Goal: Task Accomplishment & Management: Manage account settings

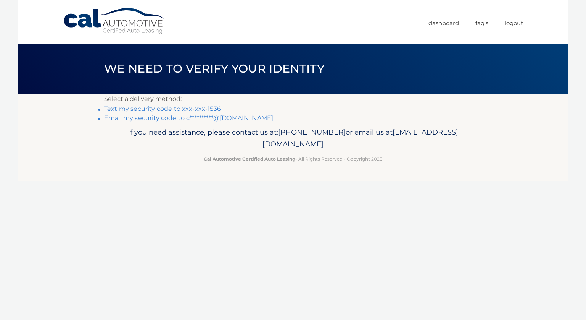
click at [128, 105] on link "Text my security code to xxx-xxx-1536" at bounding box center [162, 108] width 117 height 7
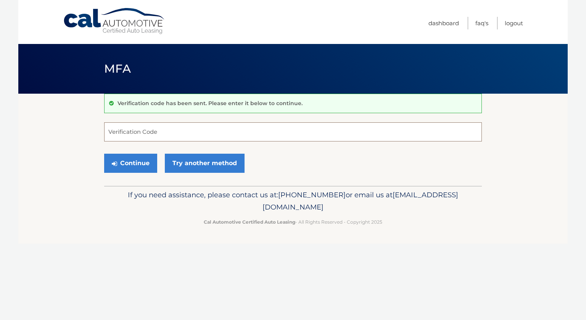
click at [123, 133] on input "Verification Code" at bounding box center [293, 131] width 378 height 19
type input "912275"
click at [128, 164] on button "Continue" at bounding box center [130, 162] width 53 height 19
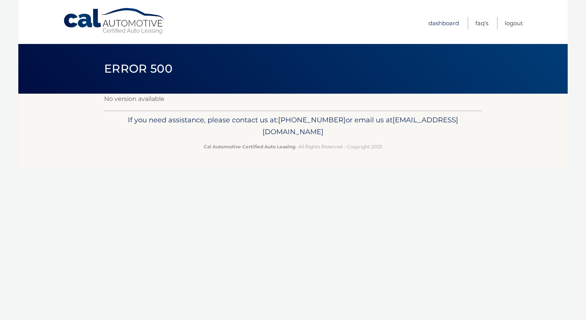
click at [443, 25] on link "Dashboard" at bounding box center [444, 23] width 31 height 13
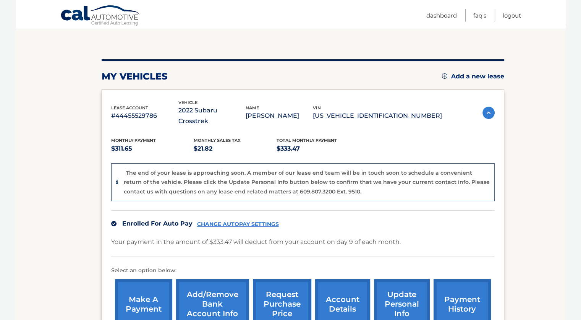
scroll to position [69, 0]
click at [231, 220] on link "CHANGE AUTOPAY SETTINGS" at bounding box center [238, 223] width 82 height 6
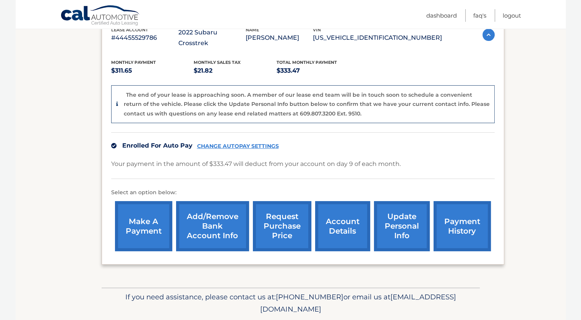
scroll to position [148, 0]
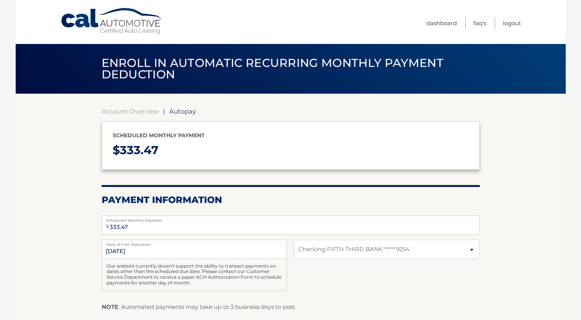
select select "ODJiY2E2MjMtMTEyNy00NzYwLTlhMzQtMGU2YjJlNjVmMDJi"
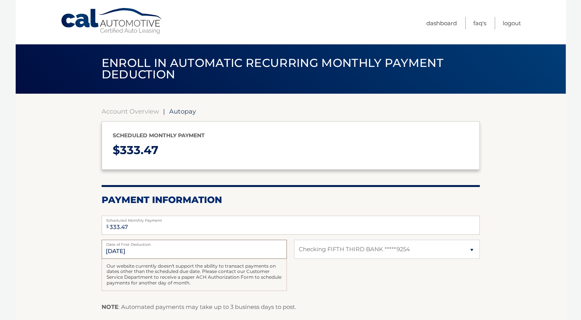
click at [181, 249] on input "[DATE]" at bounding box center [194, 248] width 185 height 19
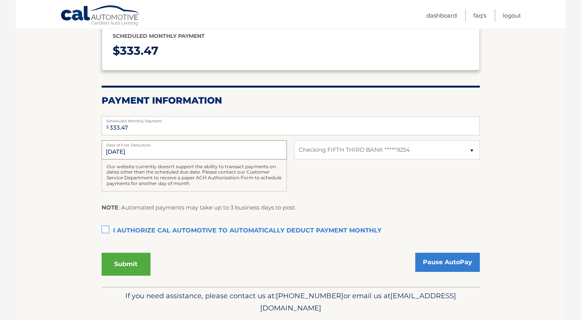
scroll to position [123, 0]
